Goal: Information Seeking & Learning: Learn about a topic

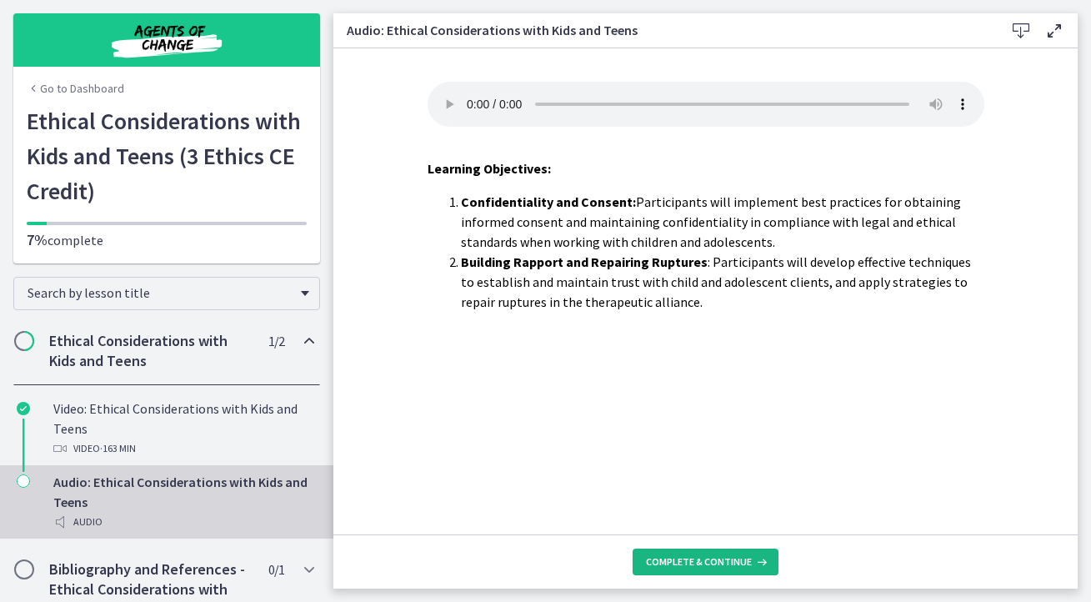
click at [685, 560] on span "Complete & continue" at bounding box center [699, 561] width 106 height 13
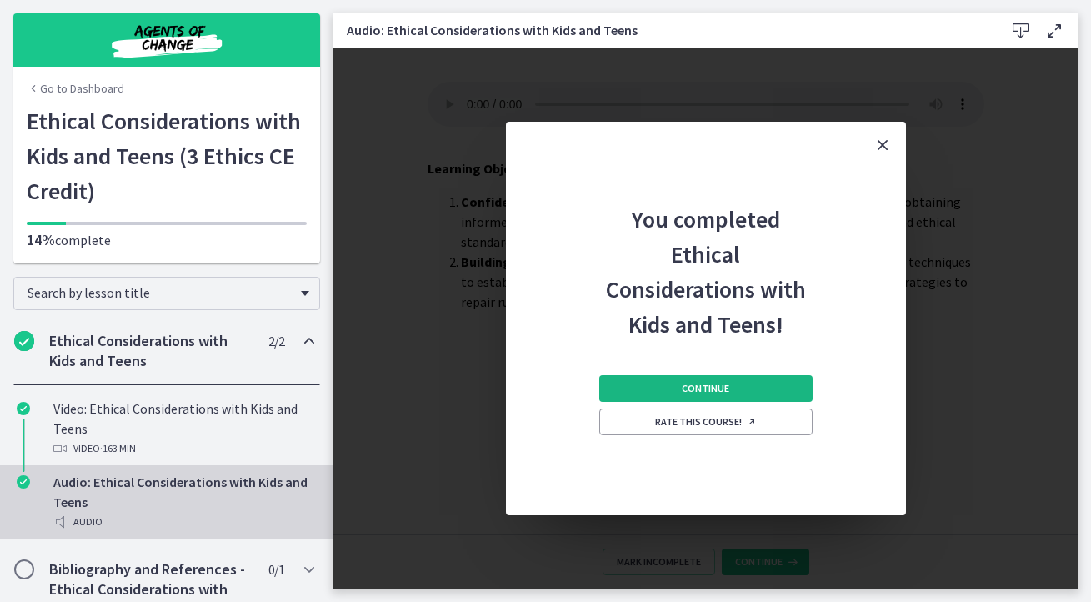
click at [723, 396] on button "Continue" at bounding box center [705, 388] width 213 height 27
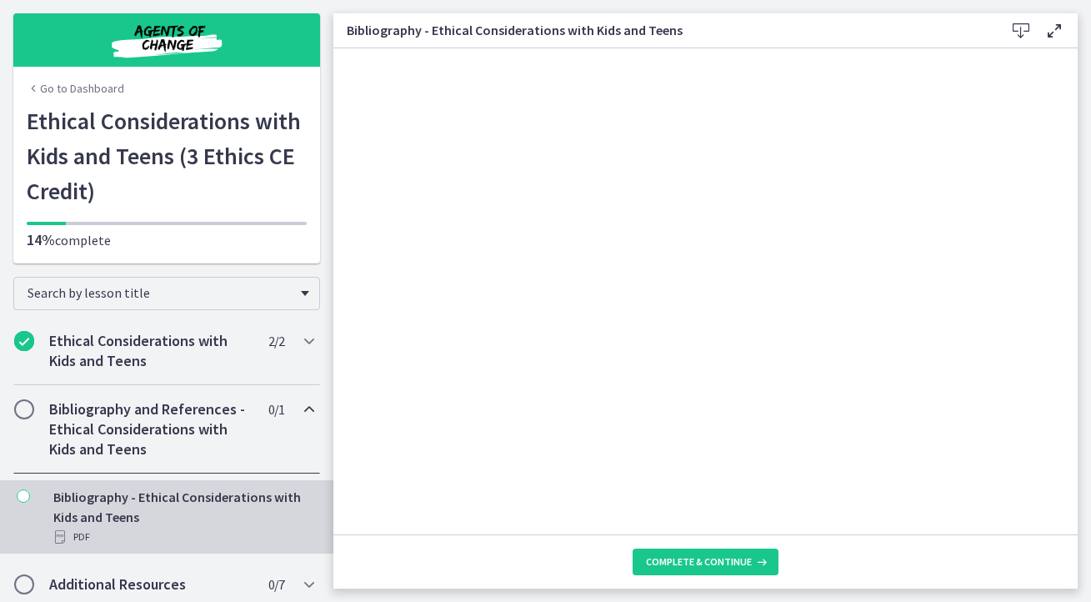
click at [1028, 27] on icon at bounding box center [1021, 31] width 20 height 20
click at [718, 557] on span "Complete & continue" at bounding box center [699, 561] width 106 height 13
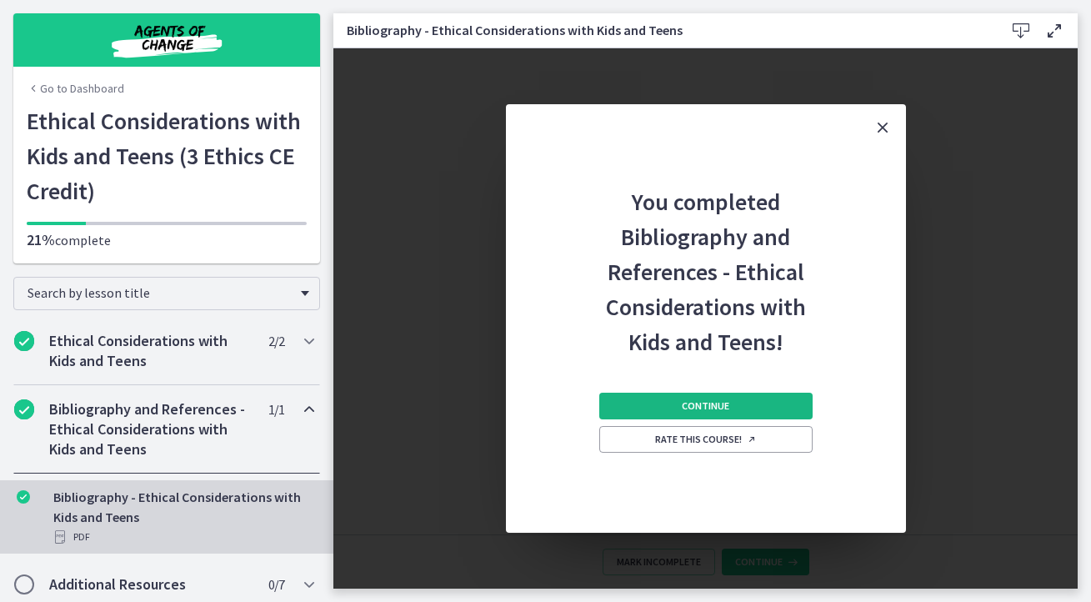
click at [706, 415] on button "Continue" at bounding box center [705, 406] width 213 height 27
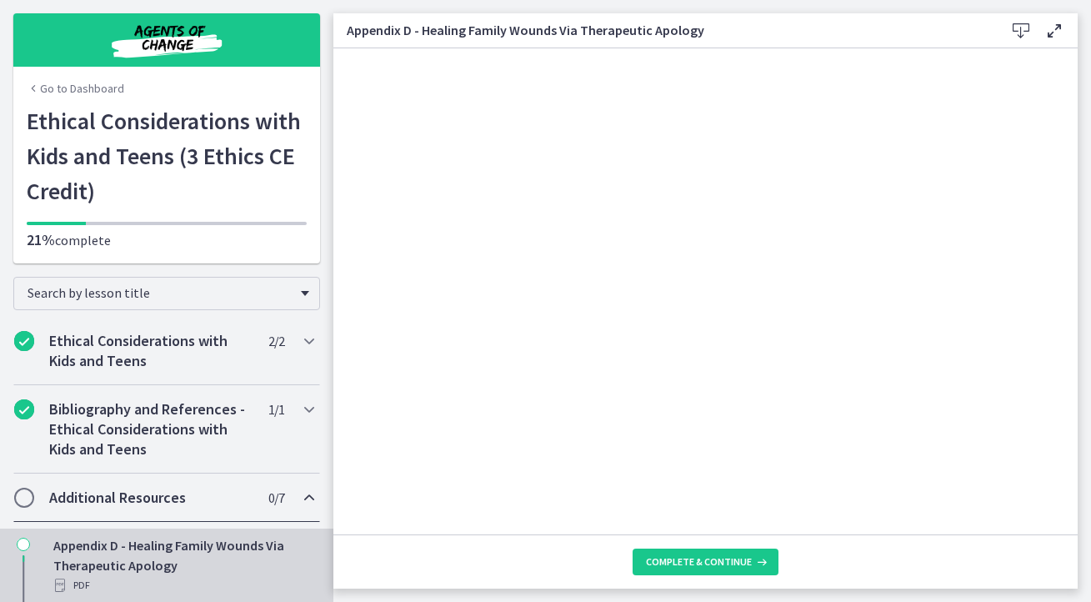
click at [1014, 27] on icon at bounding box center [1021, 31] width 20 height 20
click at [726, 553] on button "Complete & continue" at bounding box center [706, 561] width 146 height 27
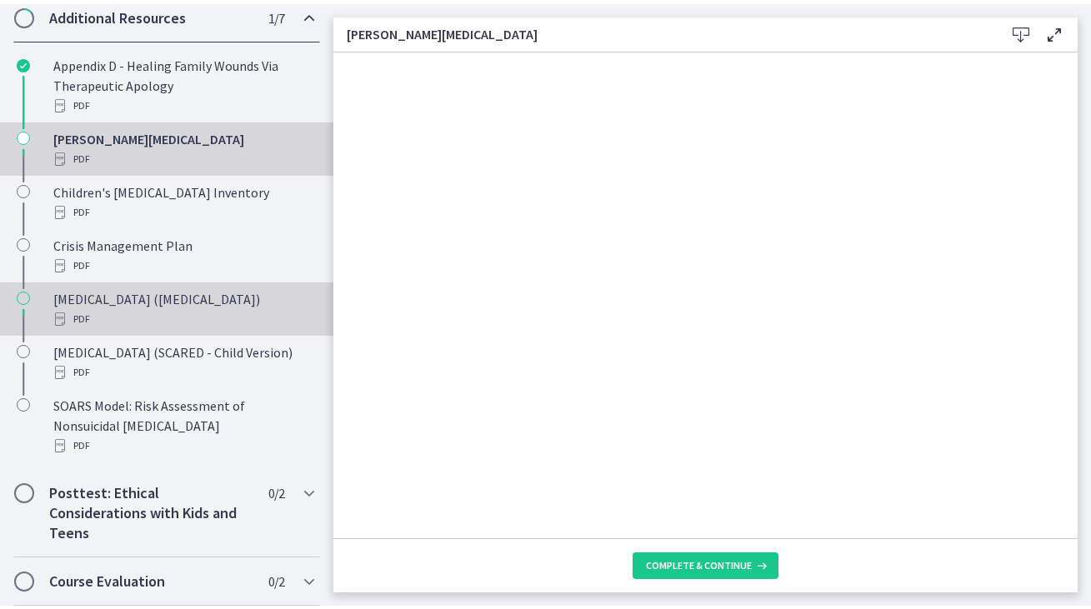
scroll to position [496, 0]
